Goal: Transaction & Acquisition: Subscribe to service/newsletter

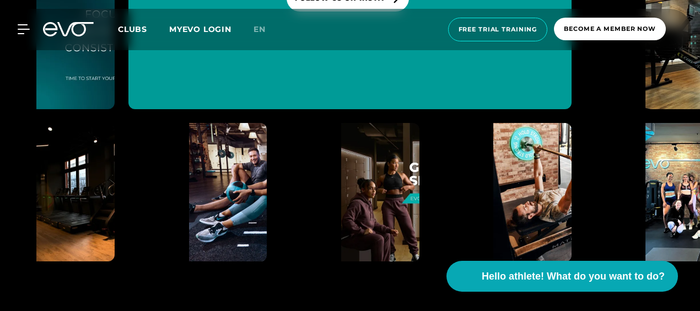
scroll to position [3912, 0]
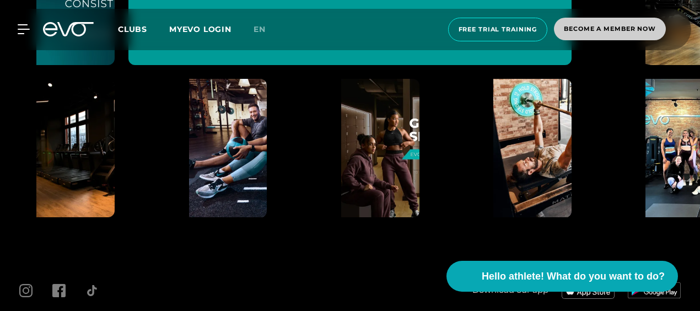
click at [640, 30] on span "Become a member now" at bounding box center [610, 28] width 92 height 9
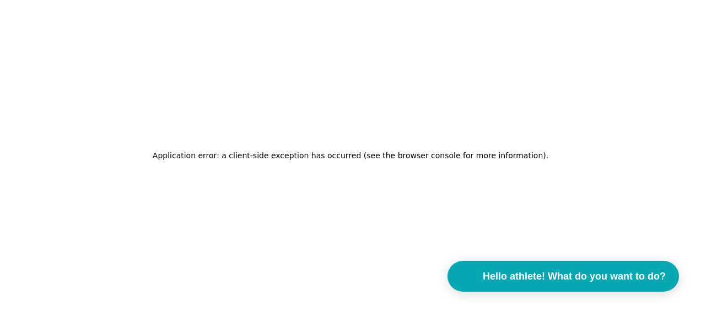
drag, startPoint x: 357, startPoint y: 142, endPoint x: 76, endPoint y: 3, distance: 313.6
click at [357, 142] on div "Application error: a client-side exception has occurred (see the browser consol…" at bounding box center [350, 155] width 701 height 311
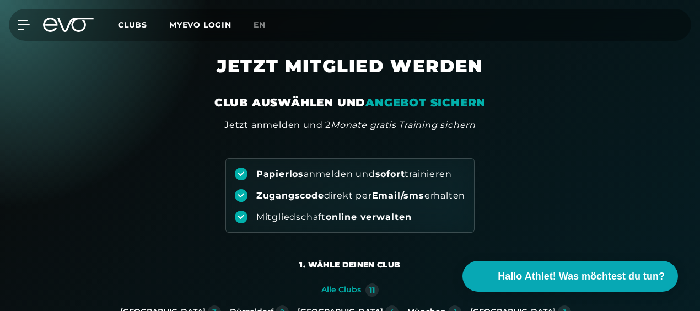
scroll to position [275, 0]
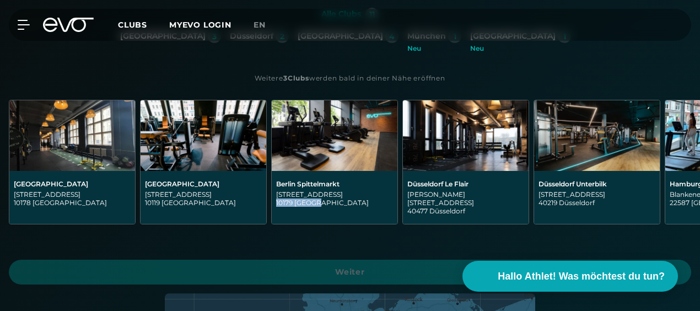
drag, startPoint x: 270, startPoint y: 242, endPoint x: 376, endPoint y: 240, distance: 105.2
click at [376, 240] on div "Berlin Alexanderplatz Rosa-Luxemburg-Straße 14 10178 Berlin Berlin Rosenthaler …" at bounding box center [350, 175] width 700 height 151
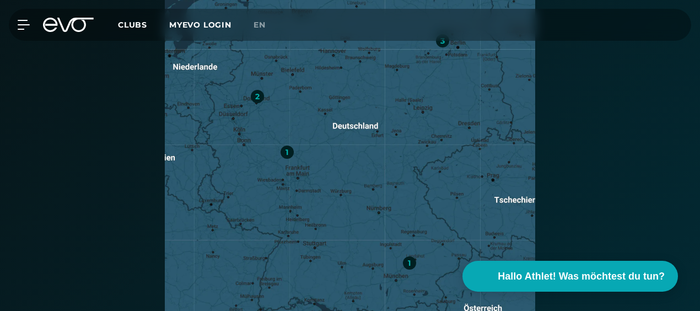
scroll to position [716, 0]
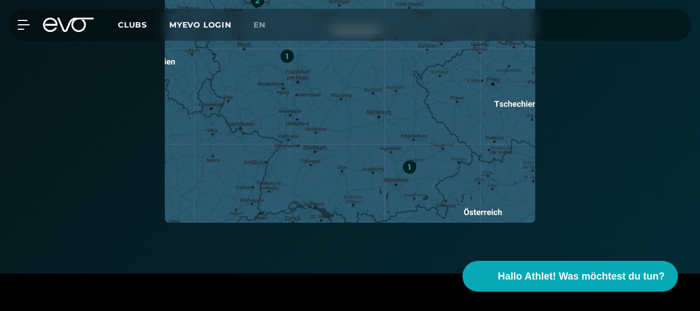
click at [404, 160] on div "1" at bounding box center [409, 166] width 13 height 13
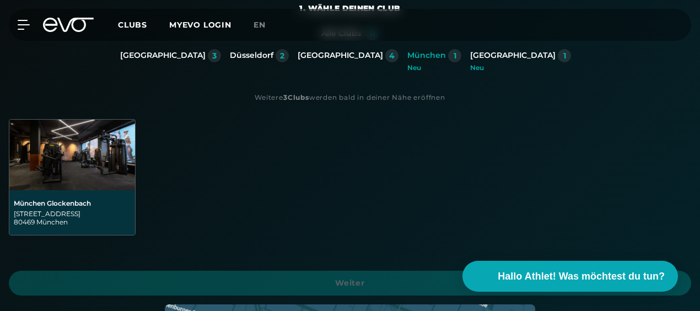
scroll to position [219, 0]
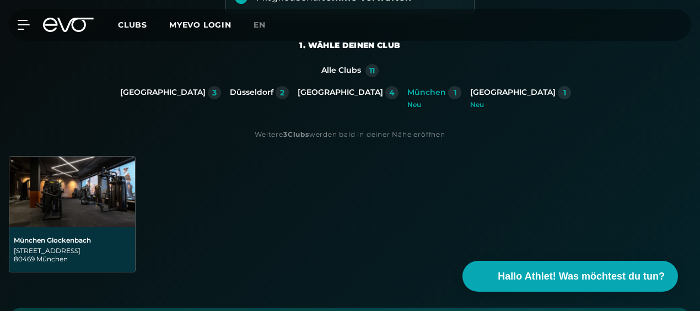
click at [76, 201] on img at bounding box center [72, 191] width 126 height 71
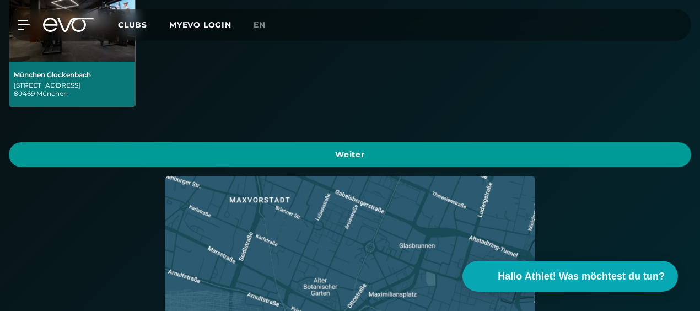
click at [265, 149] on span "Weiter" at bounding box center [349, 155] width 655 height 12
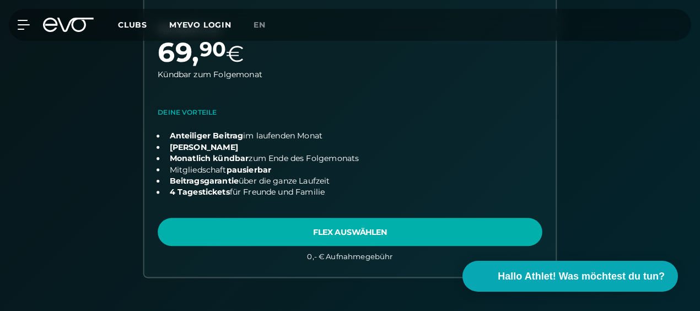
scroll to position [771, 0]
